Goal: Task Accomplishment & Management: Complete application form

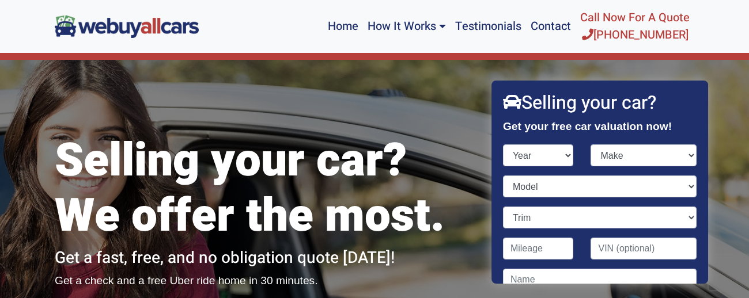
select select "2008"
click at [503, 145] on select "Year [DATE] 2024 2023 2022 2021 2020 2019 2018 2017 2016 2015 2014 2013 2012 20…" at bounding box center [538, 156] width 71 height 22
click at [650, 152] on select "Make Acura Aston [PERSON_NAME] Audi Bentley BMW Bugatti Buick Cadillac Chevrole…" at bounding box center [644, 156] width 106 height 22
select select "Honda"
click at [591, 145] on select "Make Acura Aston [PERSON_NAME] Audi Bentley BMW Bugatti Buick Cadillac Chevrole…" at bounding box center [644, 156] width 106 height 22
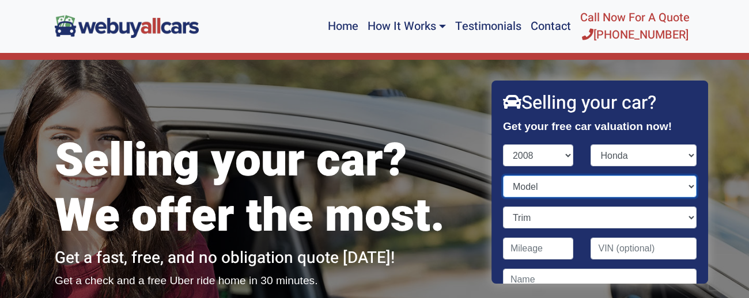
click at [551, 185] on select "Model Accord Civic CR-V Element Fit Odyssey Pilot Ridgeline S2000" at bounding box center [600, 187] width 194 height 22
select select "Pilot"
click at [503, 176] on select "Model Accord Civic CR-V Element Fit Odyssey Pilot Ridgeline S2000" at bounding box center [600, 187] width 194 height 22
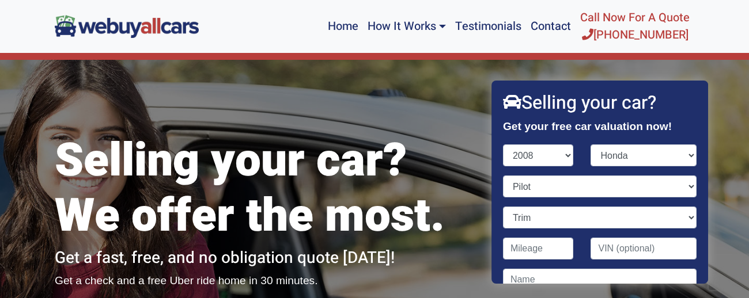
click at [542, 132] on strong "Get your free car valuation now!" at bounding box center [587, 126] width 169 height 12
click at [695, 219] on select "Trim EX 4dr SUV (3.5L 6cyl) EX 4dr SUV 4WD (3.5L 6cyl) EX-L 4dr SUV (3.5L 6cyl)…" at bounding box center [600, 218] width 194 height 22
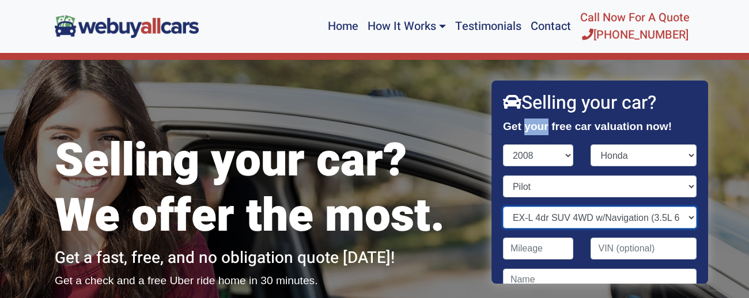
click at [503, 207] on select "Trim EX 4dr SUV (3.5L 6cyl) EX 4dr SUV 4WD (3.5L 6cyl) EX-L 4dr SUV (3.5L 6cyl)…" at bounding box center [600, 218] width 194 height 22
select select "EX-L 4dr SUV w/Navigation (3.5L 6cyl)"
click at [637, 218] on select "Trim EX 4dr SUV (3.5L 6cyl) EX 4dr SUV 4WD (3.5L 6cyl) EX-L 4dr SUV (3.5L 6cyl)…" at bounding box center [600, 218] width 194 height 22
click at [538, 254] on input "Contact form" at bounding box center [538, 249] width 71 height 22
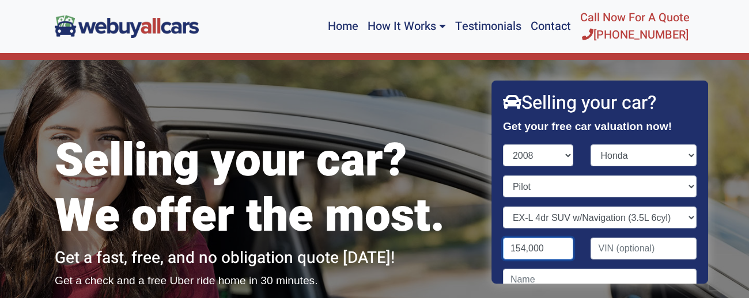
type input "154,000"
click at [739, 169] on div "Selling your car? We offer the most. Get a fast, free, and no obligation quote …" at bounding box center [374, 193] width 749 height 266
click at [599, 275] on input "Contact form" at bounding box center [600, 280] width 194 height 22
type input "[PERSON_NAME]"
type input "[PERSON_NAME][EMAIL_ADDRESS][DOMAIN_NAME]"
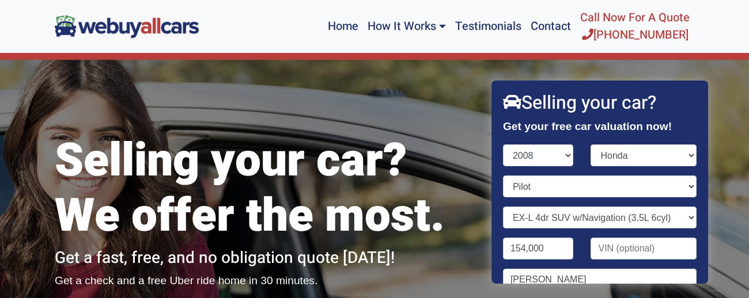
type input "08034"
type input "8563437952"
click at [699, 228] on div "Trim EX 4dr SUV (3.5L 6cyl) EX 4dr SUV 4WD (3.5L 6cyl) EX-L 4dr SUV (3.5L 6cyl)…" at bounding box center [599, 222] width 211 height 31
click at [708, 214] on div "Selling your car? We offer the most. Get a fast, free, and no obligation quote …" at bounding box center [374, 193] width 749 height 266
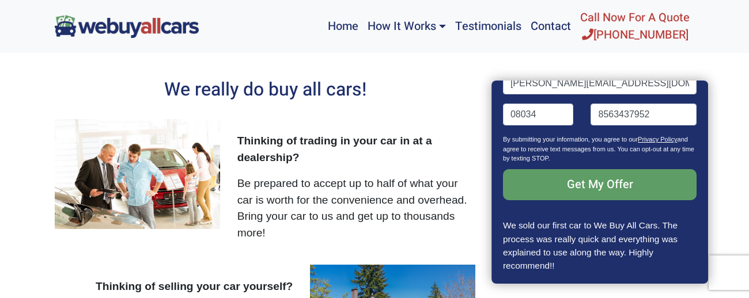
scroll to position [230, 0]
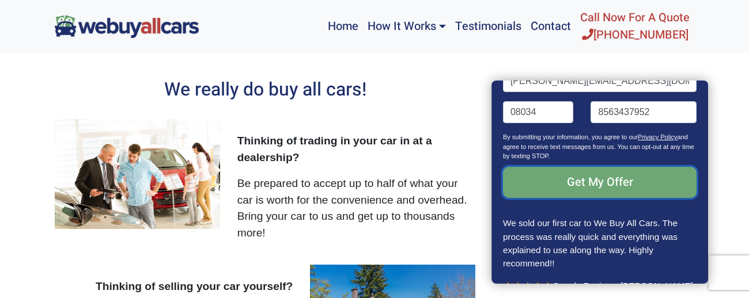
click at [626, 185] on input "Get My Offer" at bounding box center [600, 182] width 194 height 31
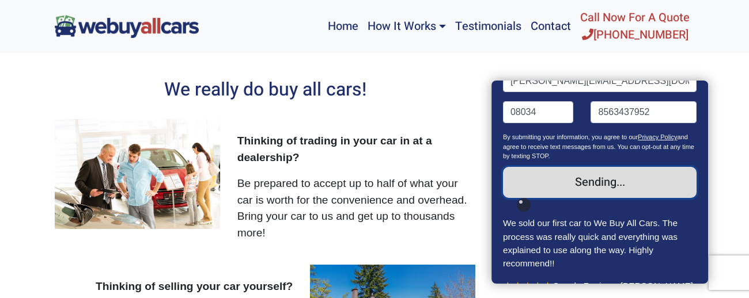
type input "Sending..."
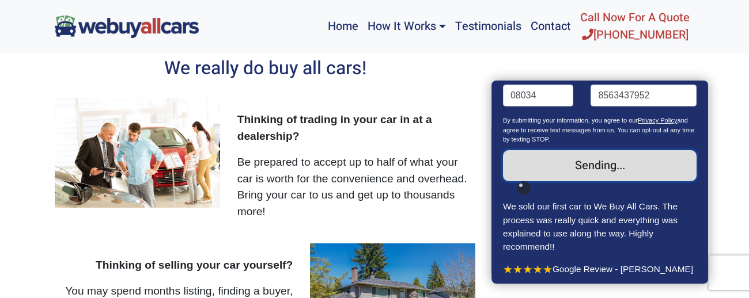
scroll to position [714, 0]
